Goal: Information Seeking & Learning: Learn about a topic

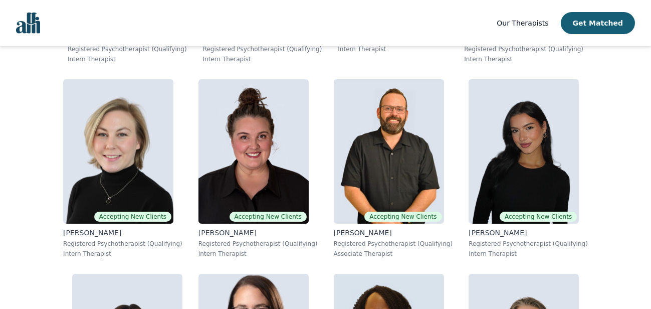
scroll to position [385, 0]
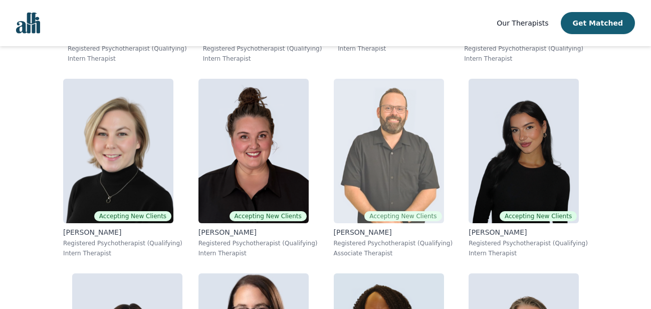
click at [414, 160] on img at bounding box center [389, 151] width 110 height 144
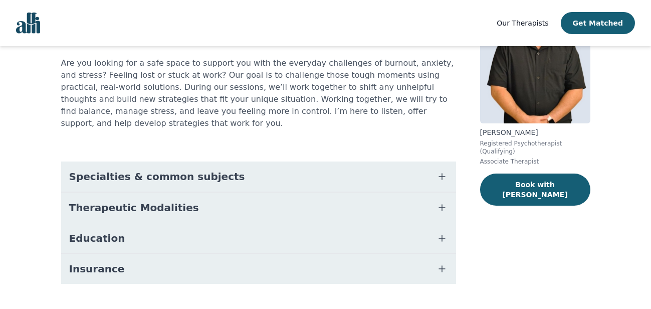
scroll to position [93, 0]
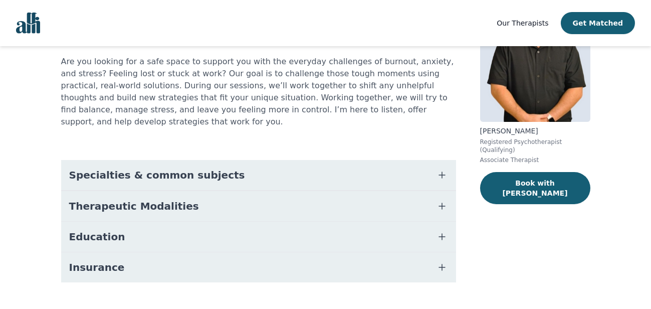
click at [441, 169] on icon "button" at bounding box center [442, 175] width 12 height 12
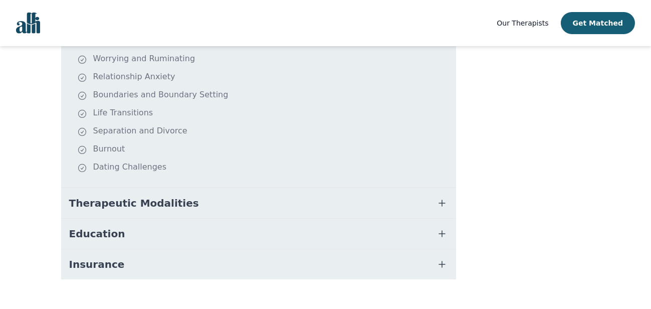
scroll to position [294, 0]
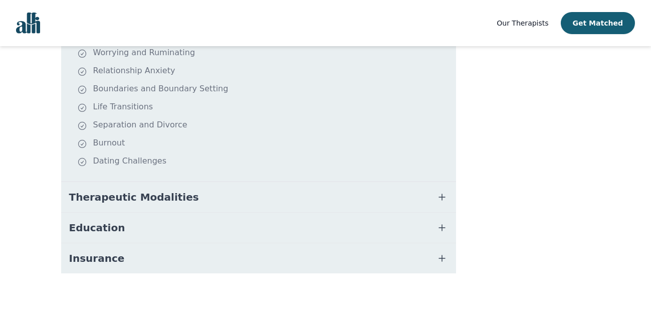
click at [440, 191] on icon "button" at bounding box center [442, 197] width 12 height 12
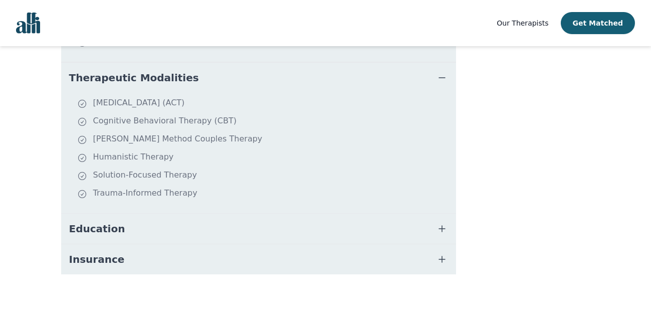
scroll to position [414, 0]
click at [441, 222] on icon "button" at bounding box center [442, 228] width 12 height 12
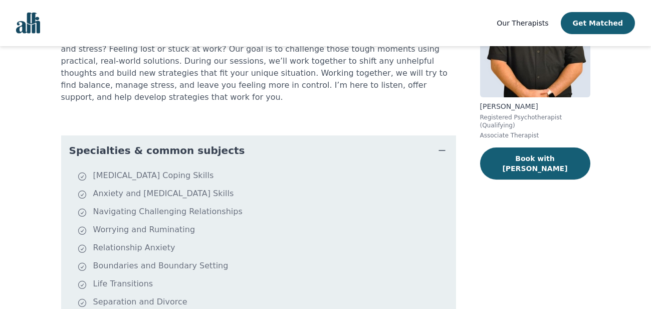
scroll to position [0, 0]
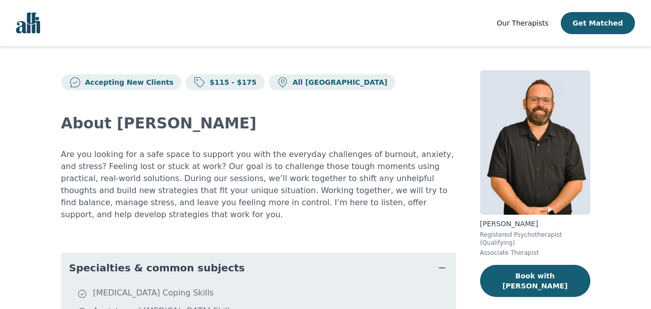
click at [534, 25] on span "Our Therapists" at bounding box center [523, 23] width 52 height 8
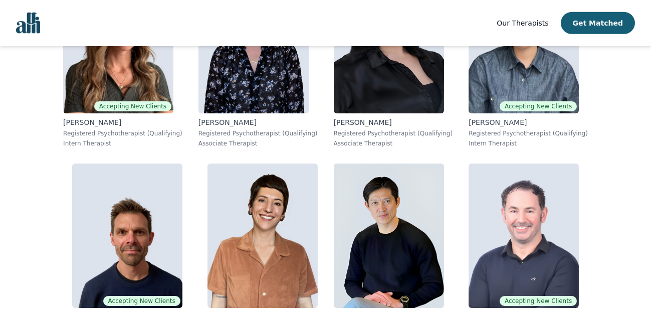
scroll to position [2248, 0]
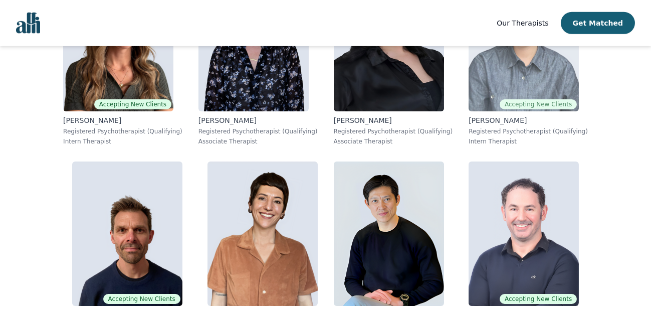
click at [490, 122] on p "[PERSON_NAME]" at bounding box center [528, 120] width 119 height 10
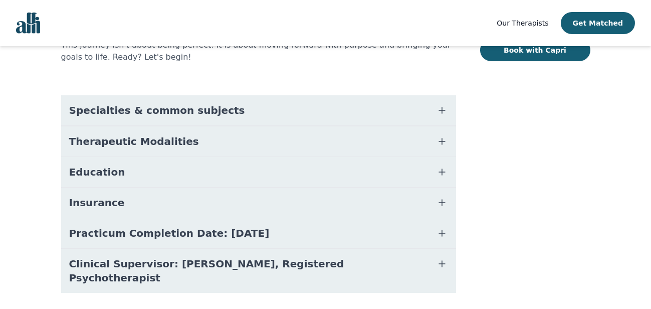
scroll to position [243, 0]
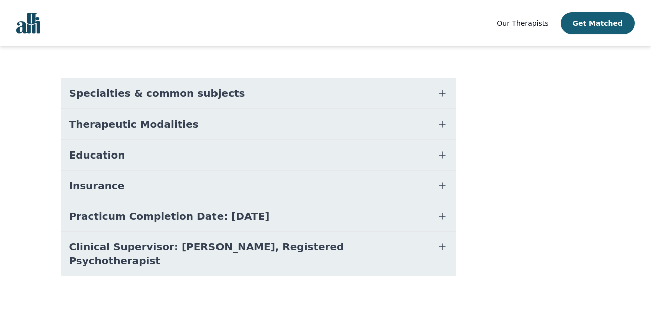
click at [441, 151] on icon "button" at bounding box center [442, 155] width 12 height 12
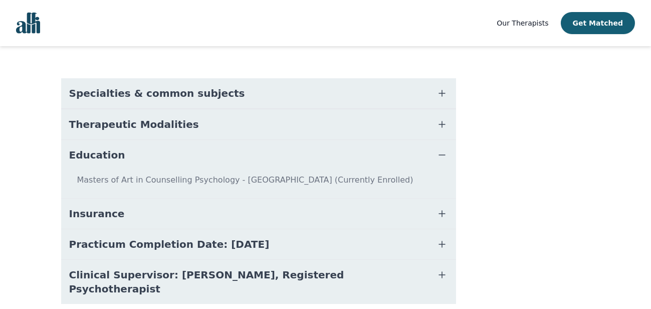
click at [438, 120] on icon "button" at bounding box center [442, 124] width 12 height 12
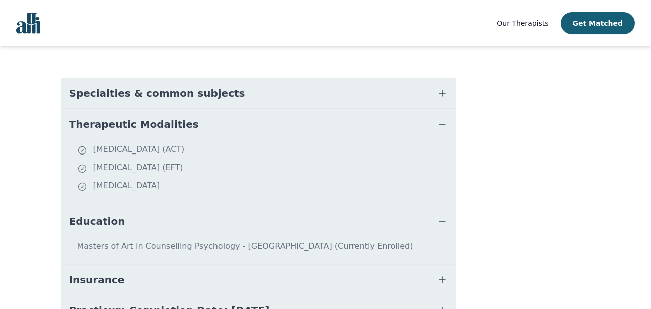
click at [440, 91] on icon "button" at bounding box center [442, 93] width 12 height 12
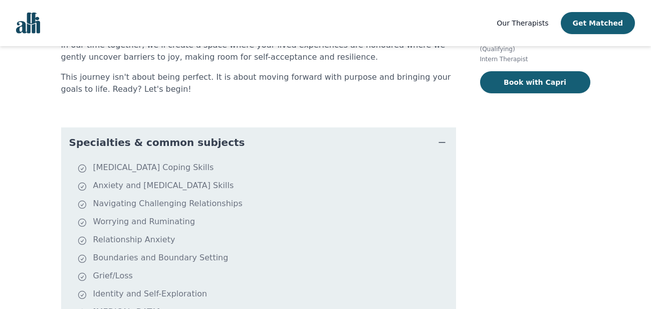
scroll to position [0, 0]
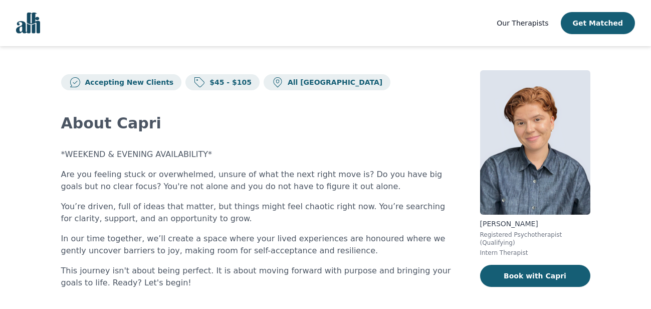
click at [533, 22] on span "Our Therapists" at bounding box center [523, 23] width 52 height 8
